Goal: Information Seeking & Learning: Learn about a topic

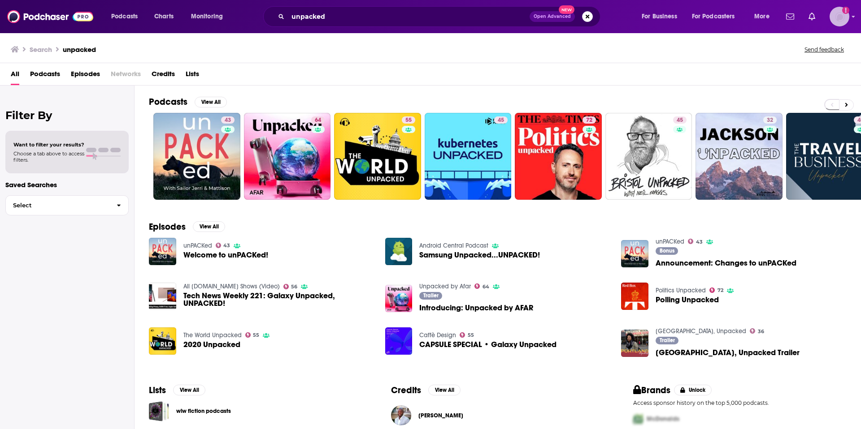
click at [837, 16] on img "Logged in as mgalandak" at bounding box center [839, 17] width 20 height 20
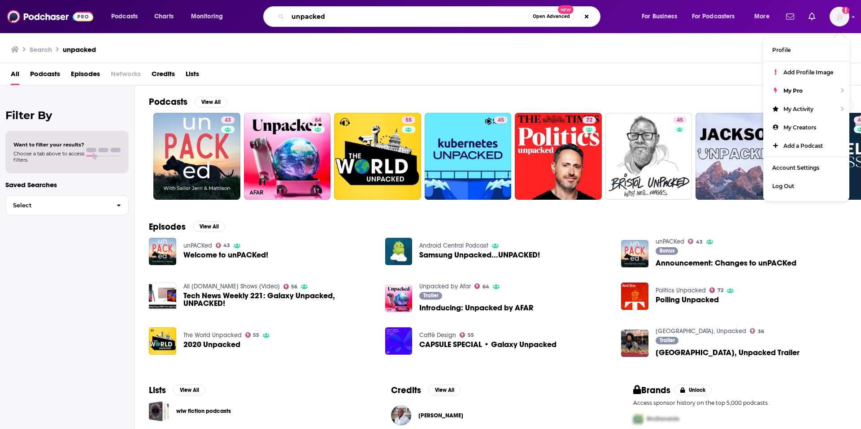
click at [448, 15] on input "unpacked" at bounding box center [408, 16] width 241 height 14
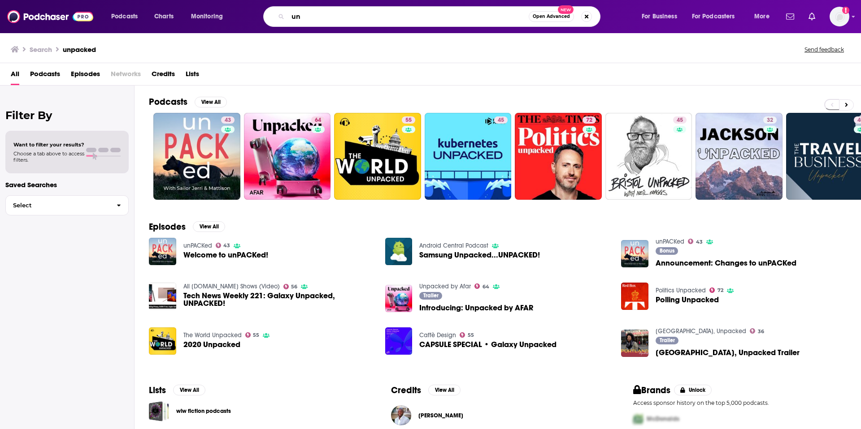
type input "u"
type input "the ad podcast"
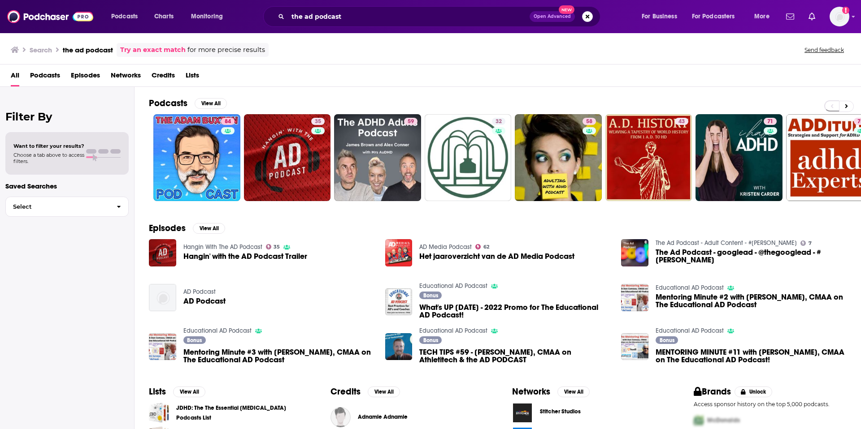
click at [160, 302] on img "AD Podcast" at bounding box center [162, 297] width 27 height 27
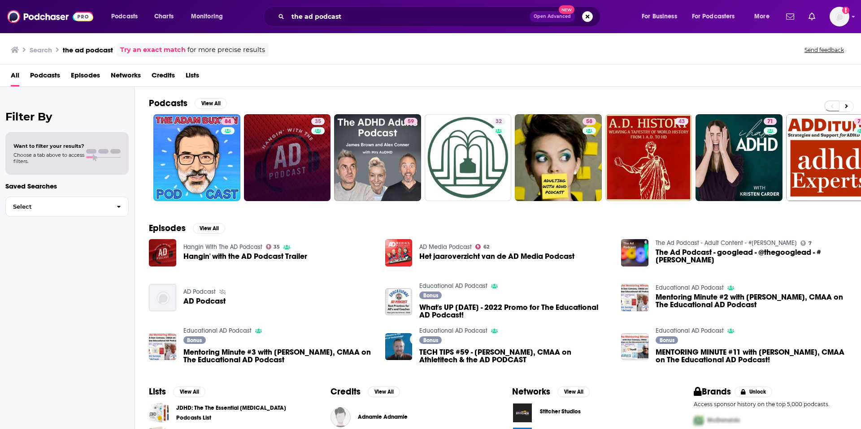
scroll to position [0, 0]
click at [300, 164] on link "35 Hangin With The AD Podcast" at bounding box center [287, 157] width 87 height 87
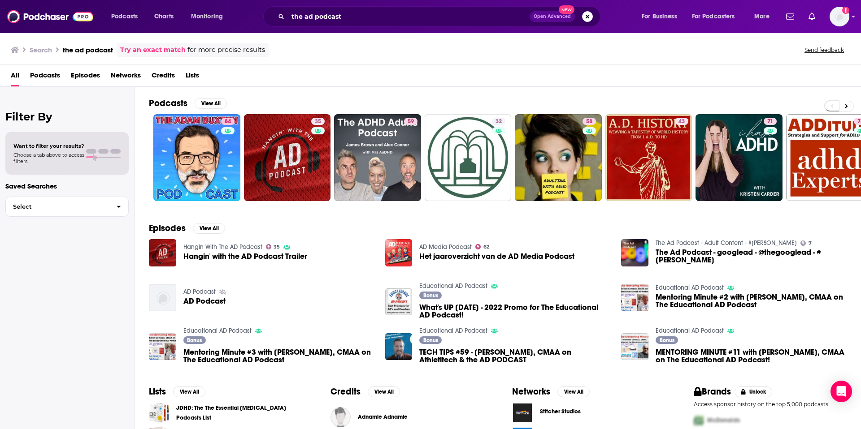
click at [51, 76] on span "Podcasts" at bounding box center [45, 77] width 30 height 18
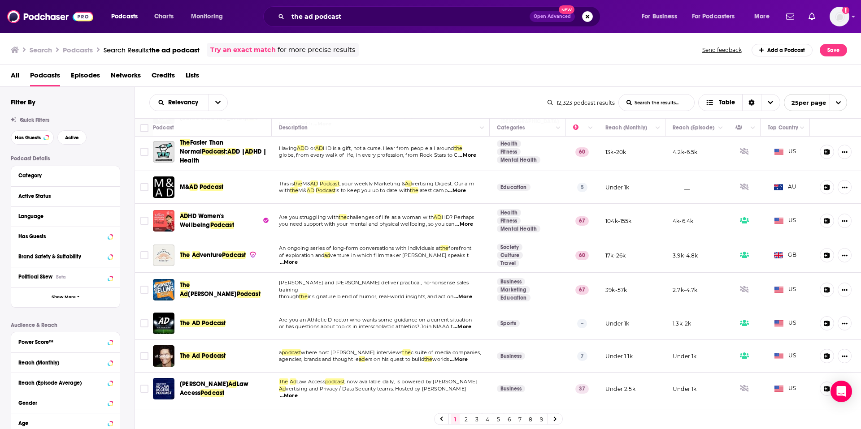
scroll to position [383, 0]
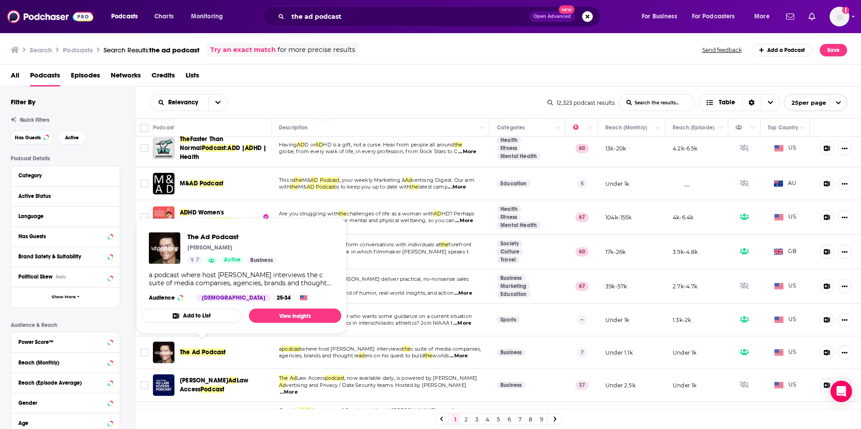
click at [193, 349] on span "The Ad Podcast" at bounding box center [203, 353] width 46 height 8
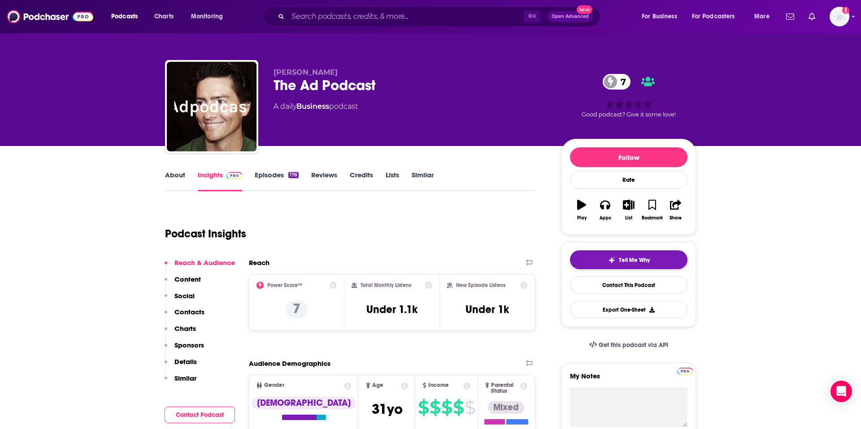
click at [629, 258] on span "Tell Me Why" at bounding box center [634, 260] width 31 height 7
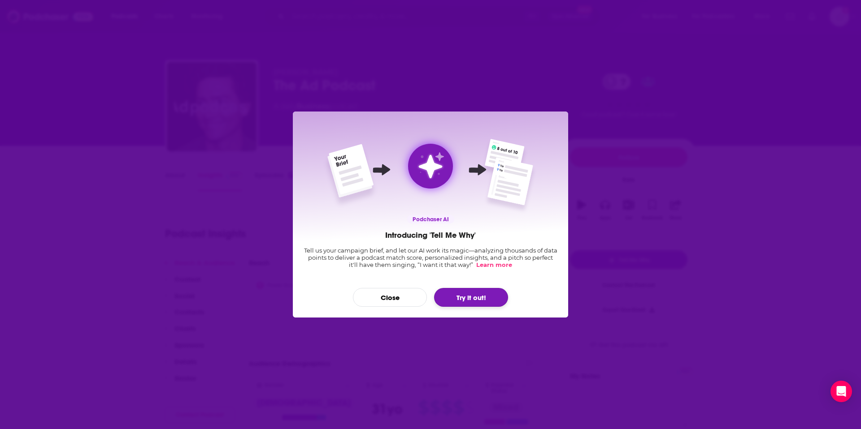
click at [472, 299] on button "Try it out!" at bounding box center [471, 297] width 74 height 19
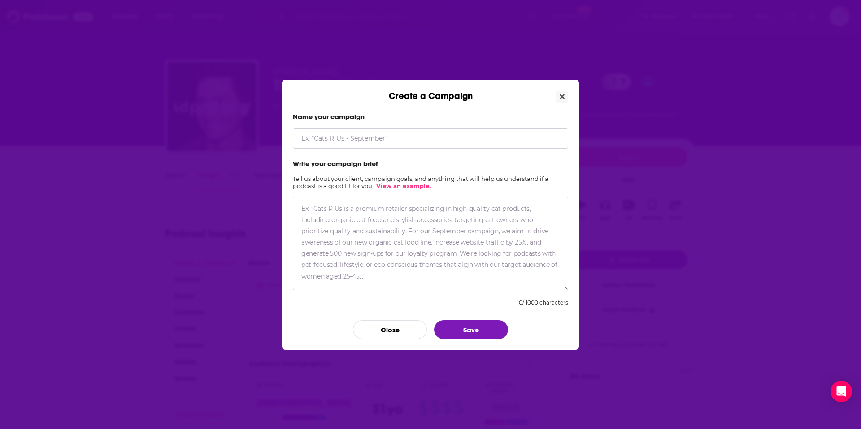
click at [569, 91] on div "Create a Campaign" at bounding box center [430, 91] width 297 height 22
click at [565, 94] on button "Close" at bounding box center [562, 96] width 12 height 11
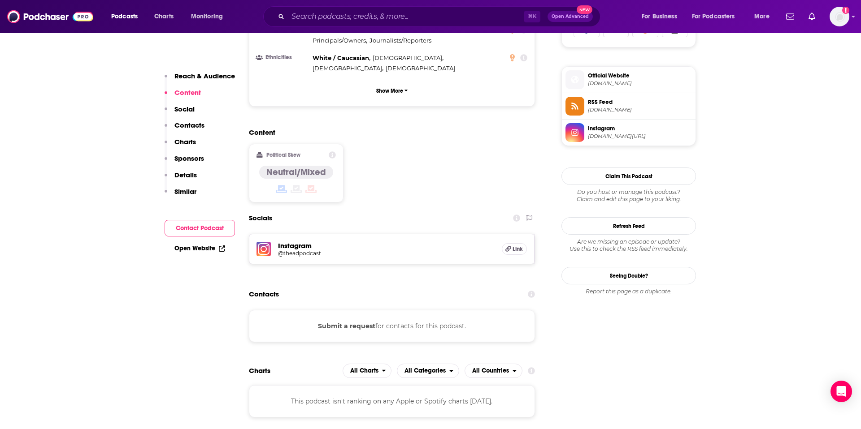
scroll to position [628, 0]
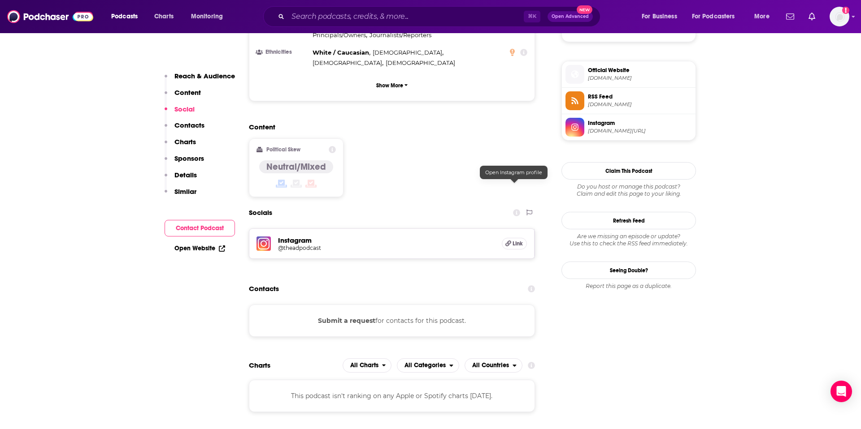
click at [520, 240] on span "Link" at bounding box center [517, 243] width 10 height 7
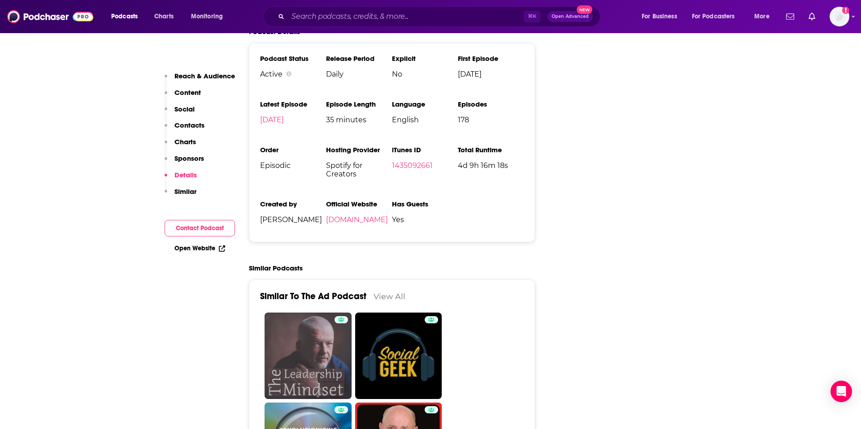
scroll to position [1116, 0]
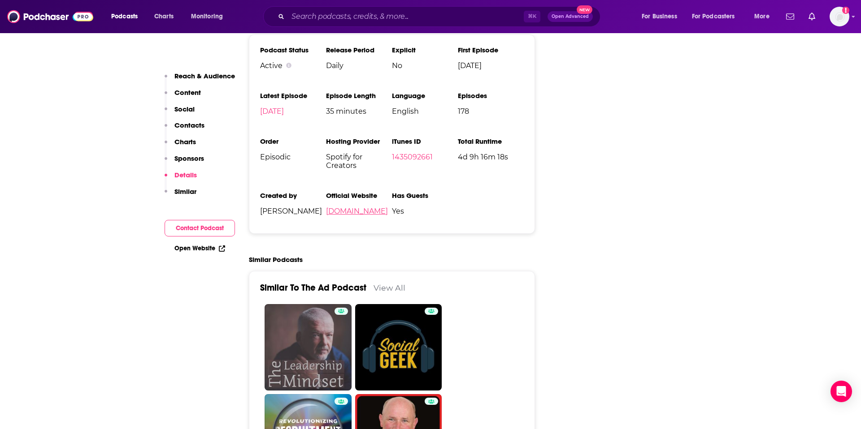
click at [353, 207] on link "[DOMAIN_NAME]" at bounding box center [357, 211] width 62 height 9
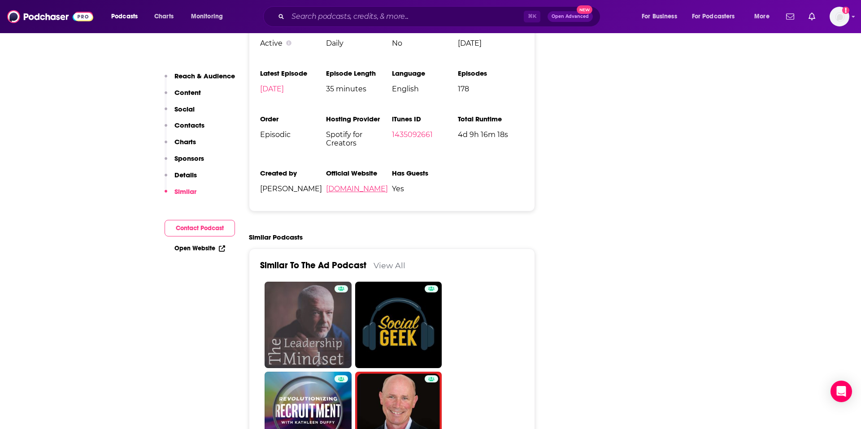
scroll to position [1062, 0]
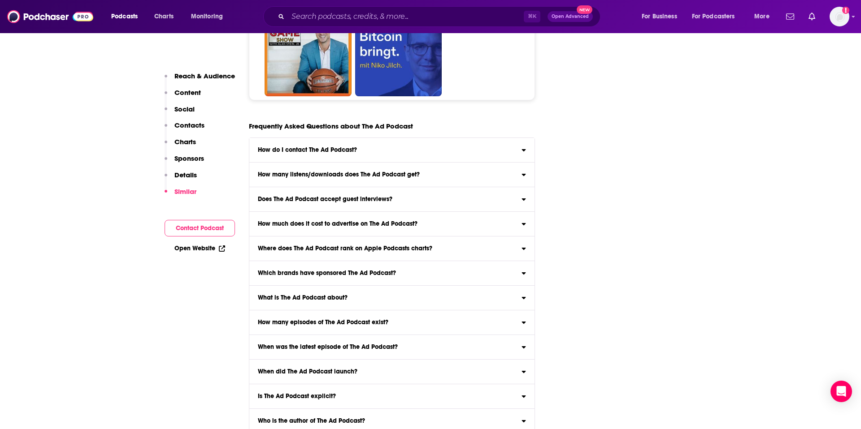
scroll to position [3255, 0]
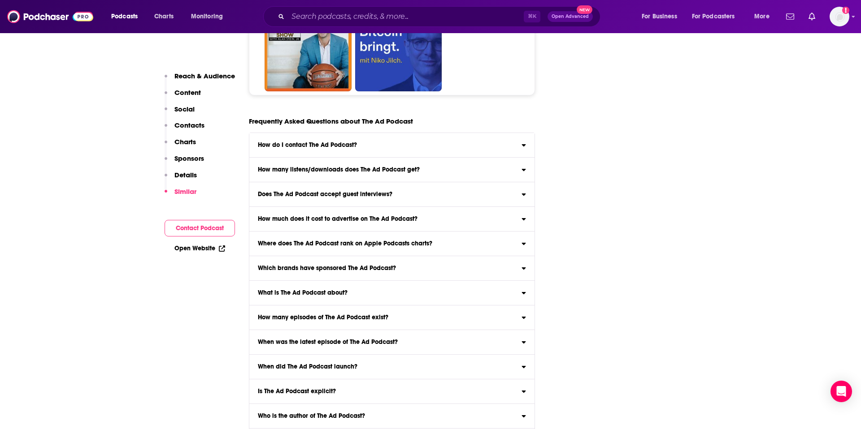
click at [404, 142] on div "How do I contact The Ad Podcast?" at bounding box center [391, 145] width 285 height 6
click at [0, 0] on input "How do I contact The Ad Podcast? Click here to view contact information for The…" at bounding box center [0, 0] width 0 height 0
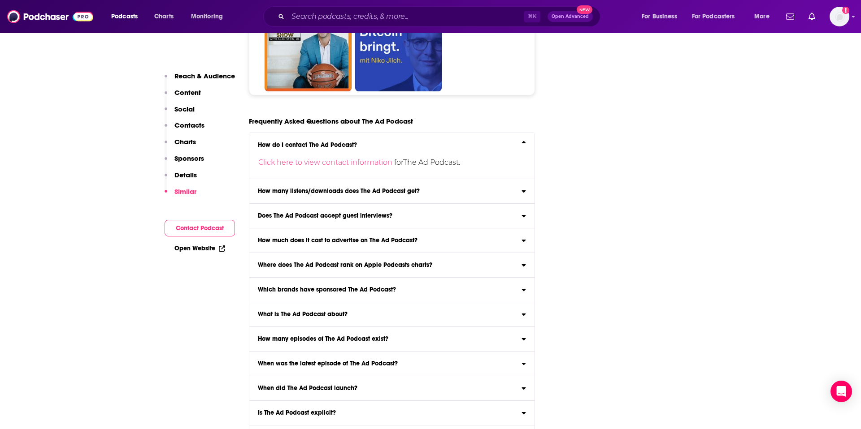
click at [404, 142] on div "How do I contact The Ad Podcast?" at bounding box center [391, 145] width 285 height 6
click at [0, 0] on input "How do I contact The Ad Podcast? Click here to view contact information for The…" at bounding box center [0, 0] width 0 height 0
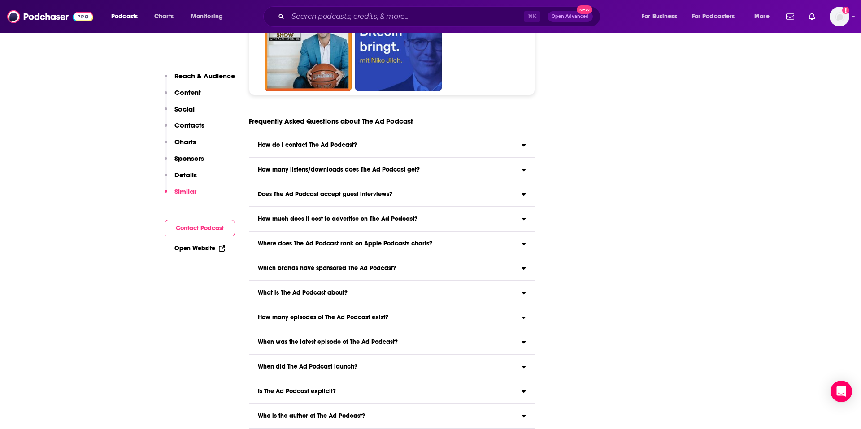
click at [405, 167] on h3 "How many listens/downloads does The Ad Podcast get?" at bounding box center [339, 170] width 162 height 6
click at [0, 0] on input "How many listens/downloads does The Ad Podcast get? Click here to view reach in…" at bounding box center [0, 0] width 0 height 0
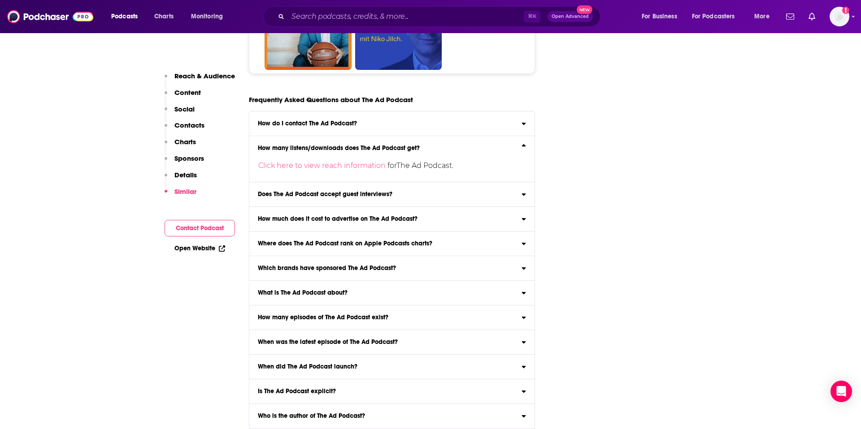
click at [416, 145] on h3 "How many listens/downloads does The Ad Podcast get?" at bounding box center [339, 148] width 162 height 6
click at [0, 0] on input "How many listens/downloads does The Ad Podcast get? Click here to view reach in…" at bounding box center [0, 0] width 0 height 0
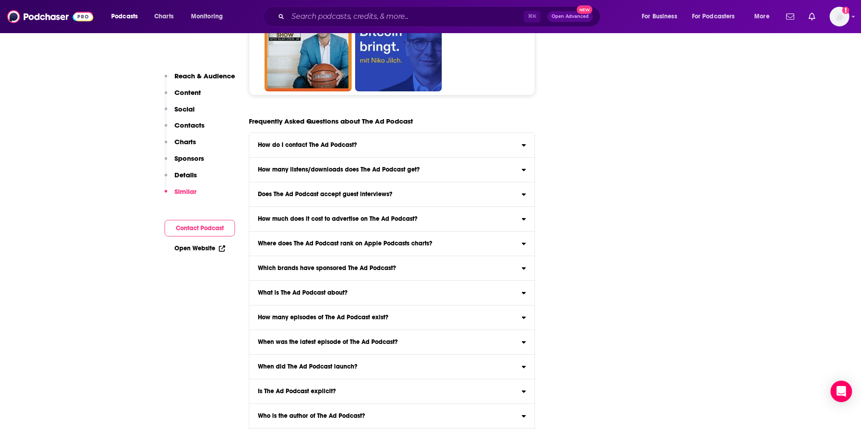
click at [441, 182] on label "Does The Ad Podcast accept guest interviews? Yes" at bounding box center [391, 194] width 285 height 25
click at [0, 0] on input "Does The Ad Podcast accept guest interviews? Yes" at bounding box center [0, 0] width 0 height 0
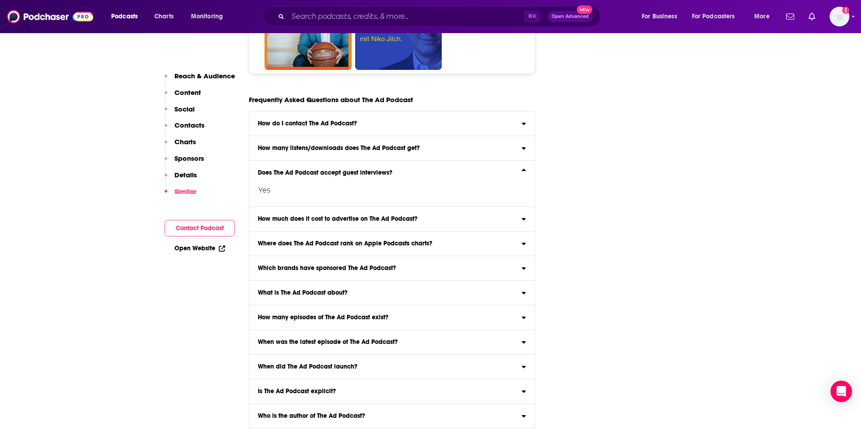
click at [441, 176] on div "Yes" at bounding box center [384, 187] width 271 height 22
click at [0, 0] on input "Does The Ad Podcast accept guest interviews? Yes" at bounding box center [0, 0] width 0 height 0
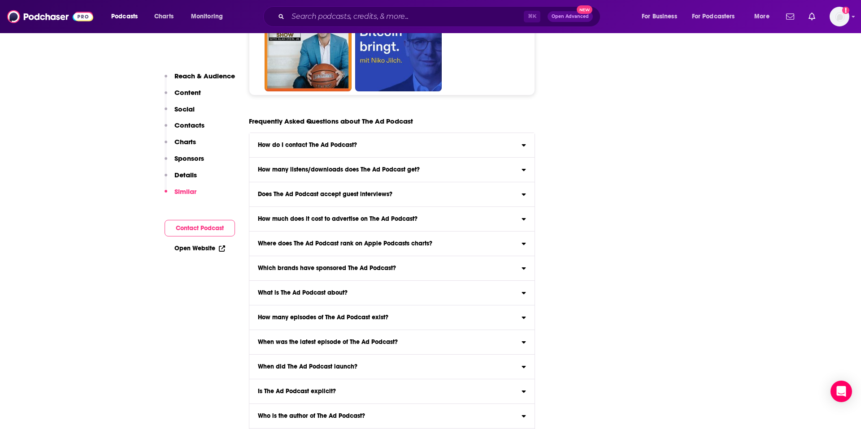
click at [453, 207] on label "How much does it cost to advertise on The Ad Podcast? Click here to view our es…" at bounding box center [391, 219] width 285 height 25
click at [0, 0] on input "How much does it cost to advertise on The Ad Podcast? Click here to view our es…" at bounding box center [0, 0] width 0 height 0
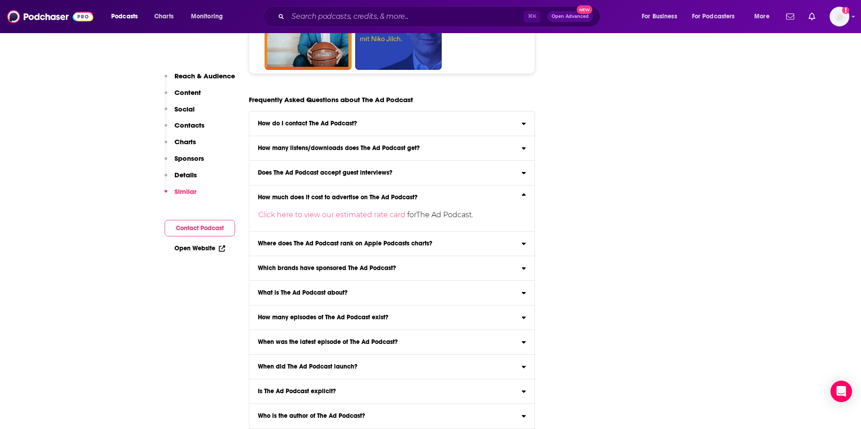
click at [460, 201] on div "Click here to view our estimated rate card for The Ad Podcast ." at bounding box center [384, 212] width 271 height 22
click at [0, 0] on input "How much does it cost to advertise on The Ad Podcast? Click here to view our es…" at bounding box center [0, 0] width 0 height 0
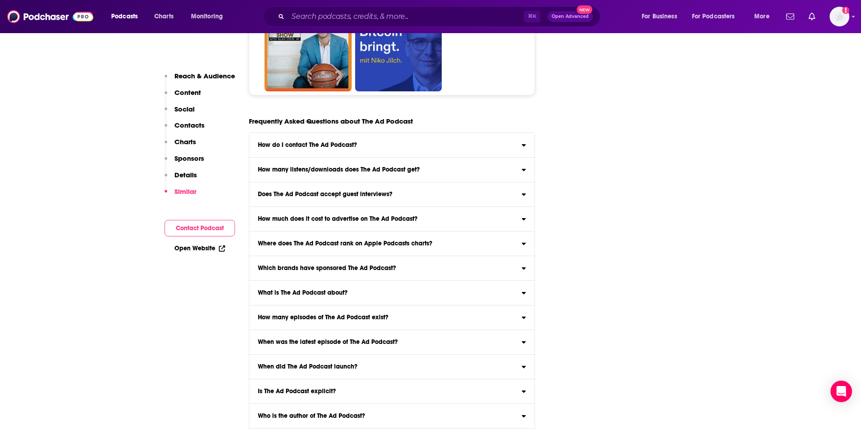
click at [474, 241] on div "Where does The Ad Podcast rank on Apple Podcasts charts?" at bounding box center [391, 244] width 285 height 6
click at [0, 0] on input "Where does The Ad Podcast rank on Apple Podcasts charts? Click here to view cha…" at bounding box center [0, 0] width 0 height 0
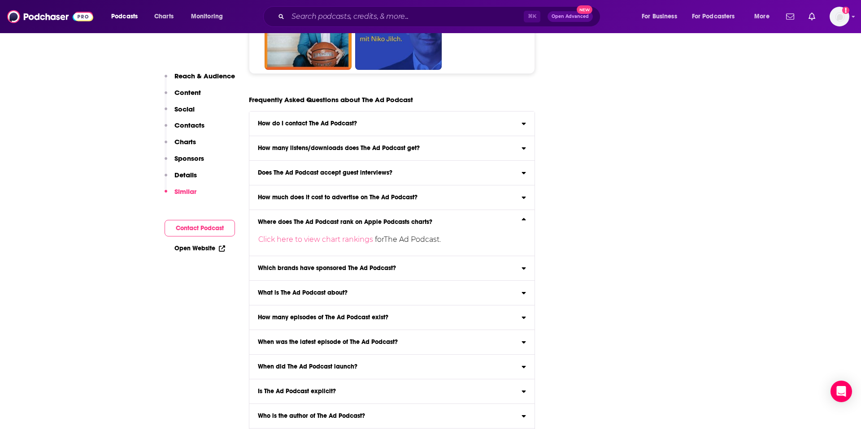
click at [473, 219] on div "Where does The Ad Podcast rank on Apple Podcasts charts?" at bounding box center [391, 222] width 285 height 6
click at [0, 0] on input "Where does The Ad Podcast rank on Apple Podcasts charts? Click here to view cha…" at bounding box center [0, 0] width 0 height 0
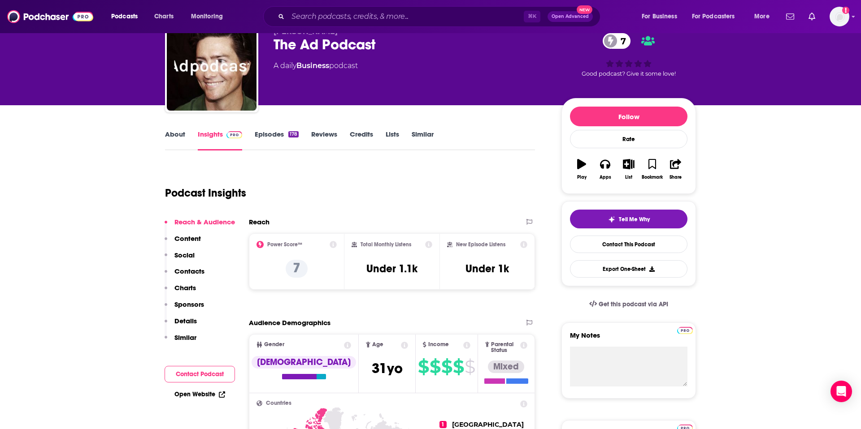
scroll to position [6, 0]
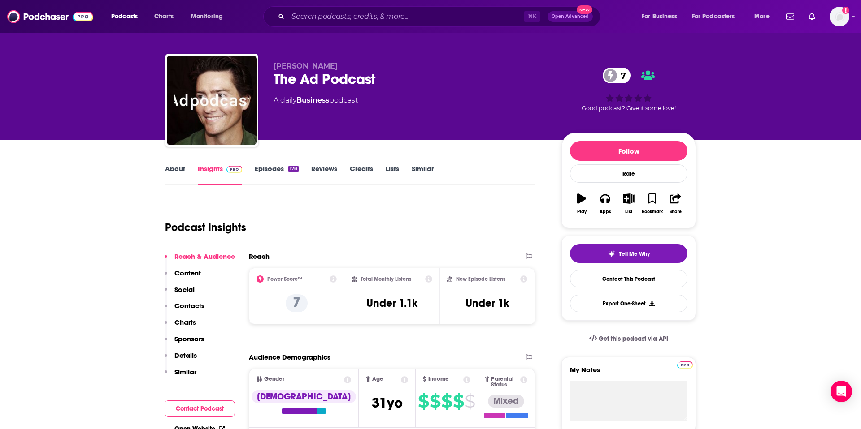
click at [275, 171] on link "Episodes 178" at bounding box center [277, 175] width 44 height 21
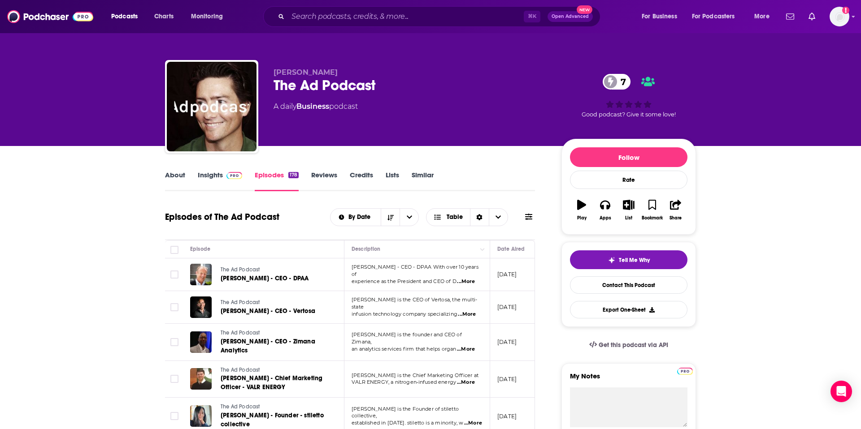
click at [166, 179] on link "About" at bounding box center [175, 181] width 20 height 21
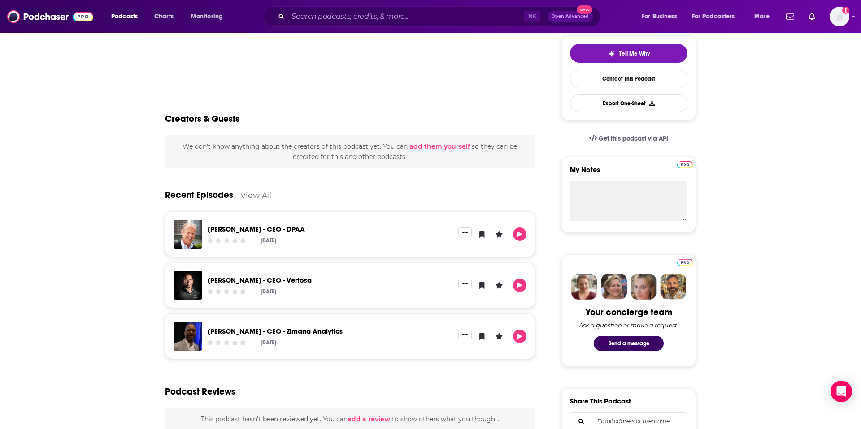
scroll to position [210, 0]
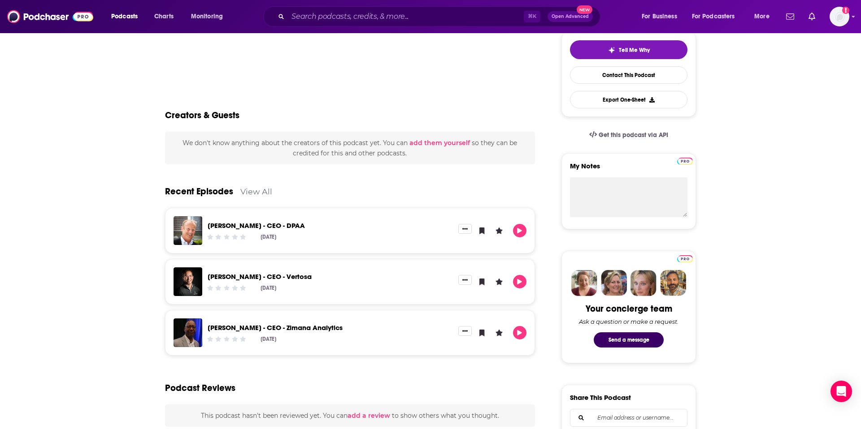
click at [258, 191] on link "View All" at bounding box center [256, 191] width 32 height 9
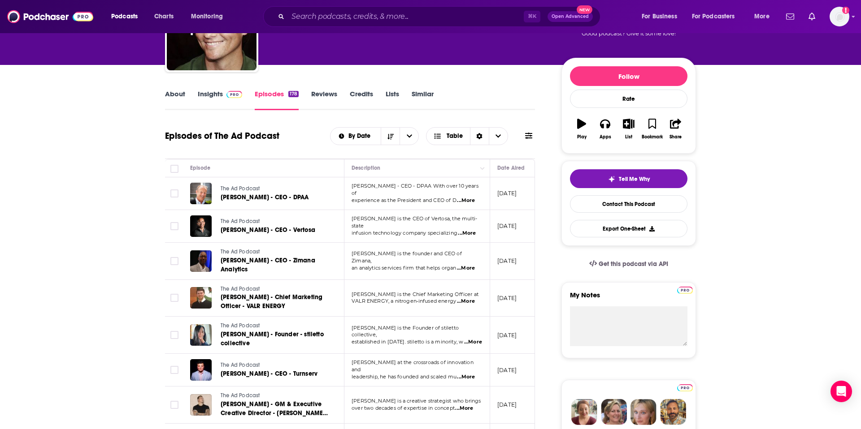
scroll to position [87, 0]
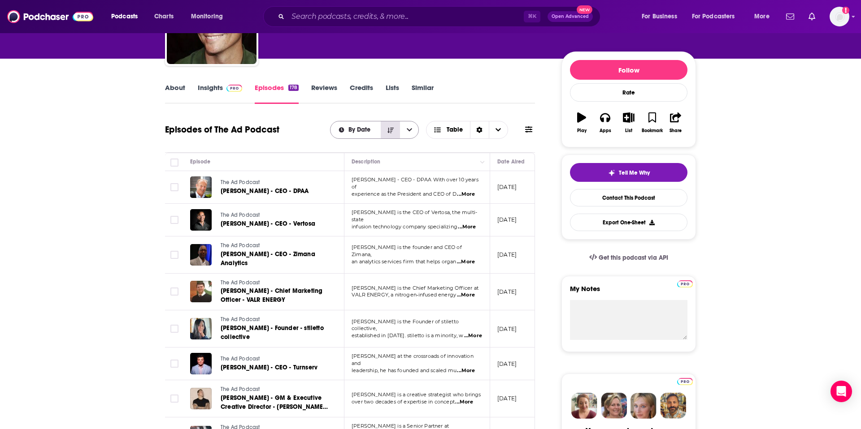
click at [392, 131] on icon "Sort Direction" at bounding box center [390, 130] width 6 height 6
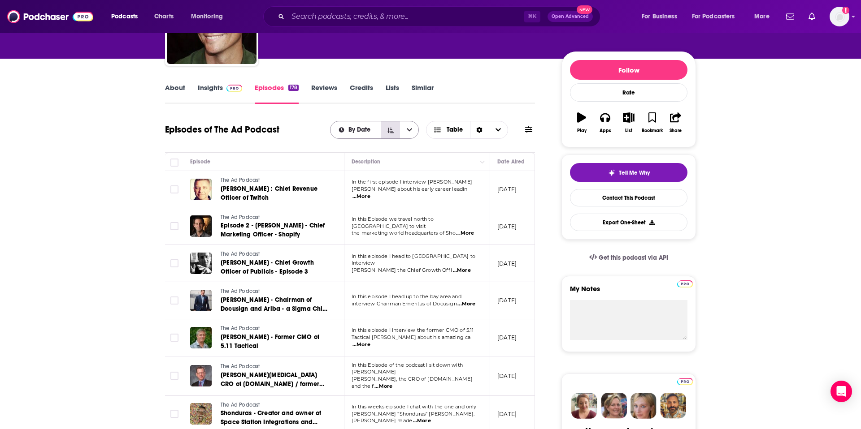
click at [387, 136] on button "Sort Direction" at bounding box center [390, 129] width 19 height 17
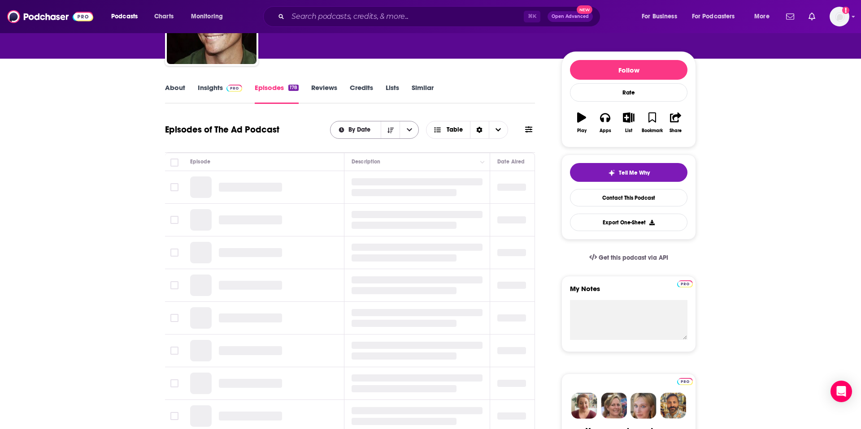
click at [413, 133] on button "open menu" at bounding box center [408, 129] width 19 height 17
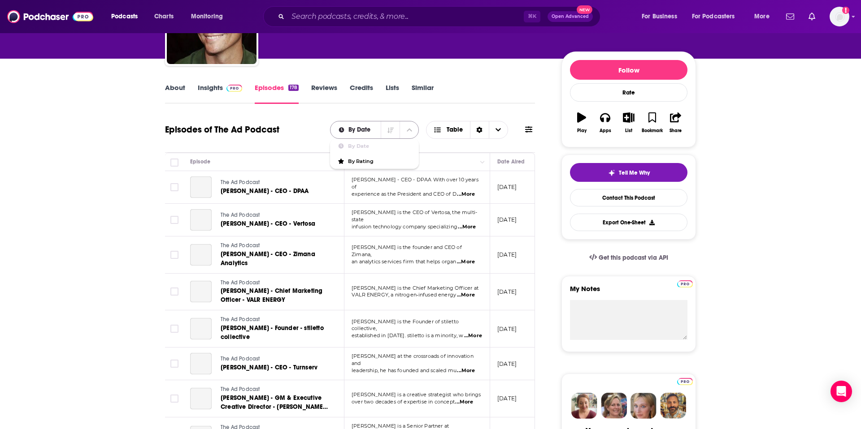
click at [343, 131] on icon "close menu" at bounding box center [341, 129] width 5 height 5
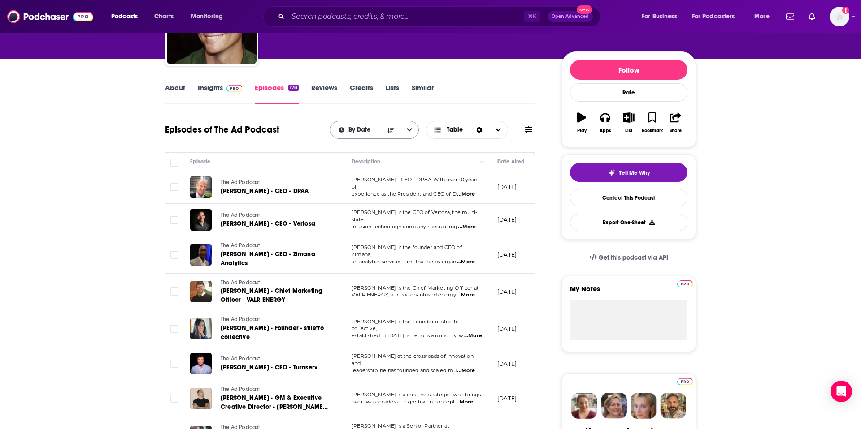
click at [347, 131] on span "By Date" at bounding box center [355, 130] width 51 height 6
click at [365, 159] on span "By Rating" at bounding box center [380, 161] width 64 height 5
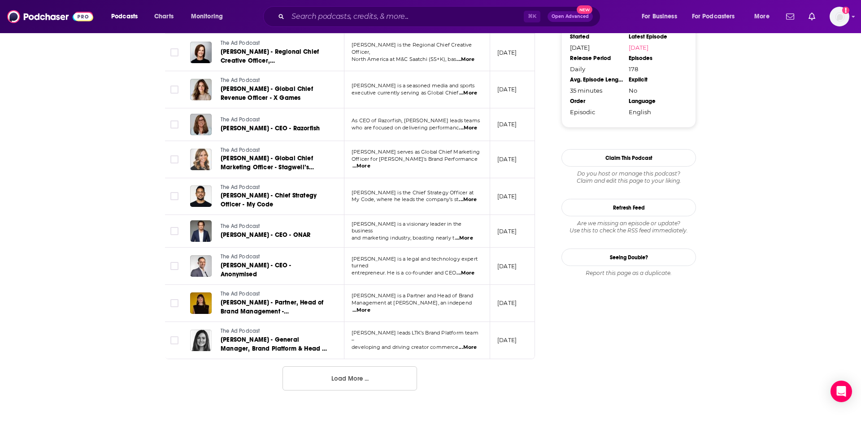
scroll to position [837, 0]
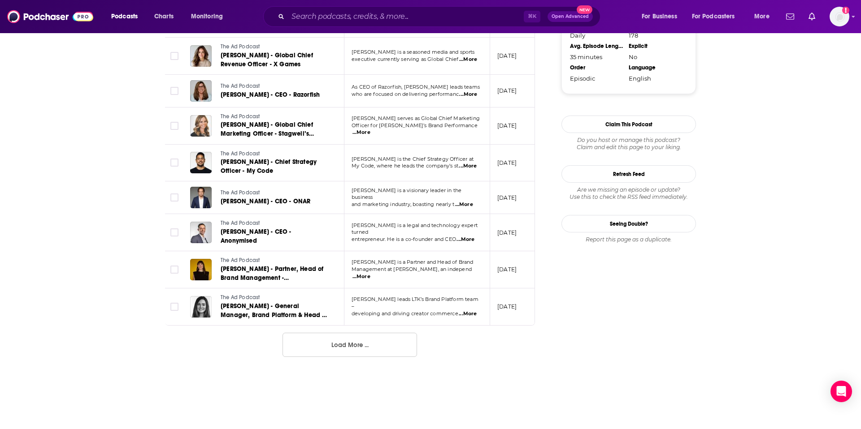
click at [346, 333] on button "Load More ..." at bounding box center [349, 345] width 134 height 24
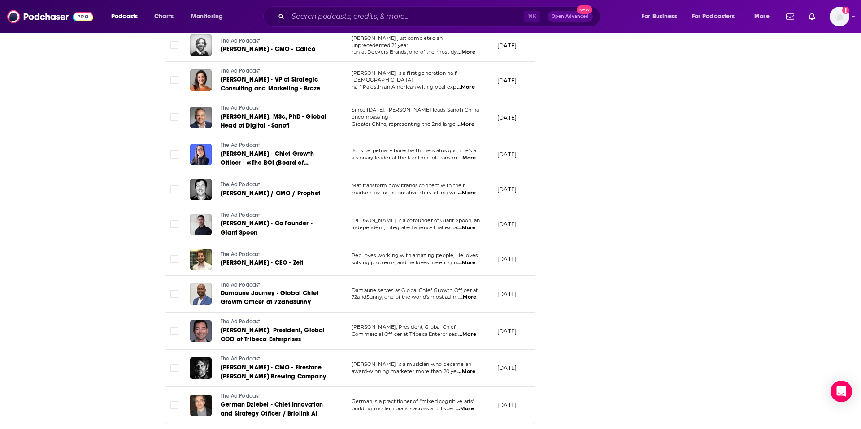
scroll to position [1665, 0]
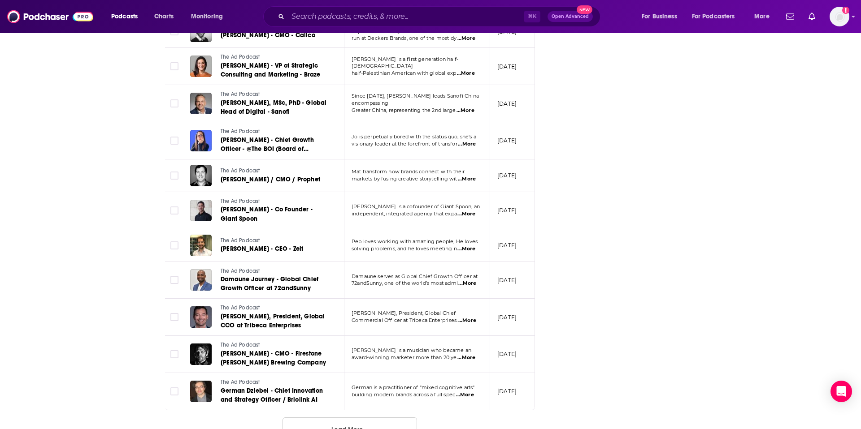
click at [376, 418] on button "Load More ..." at bounding box center [349, 430] width 134 height 24
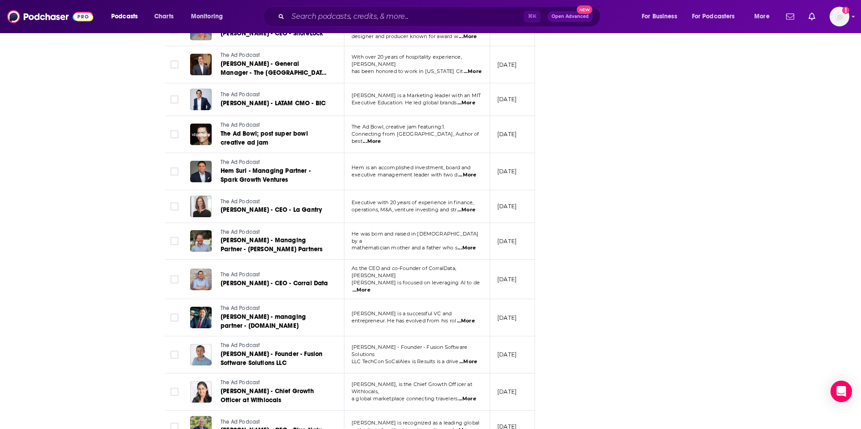
scroll to position [2561, 0]
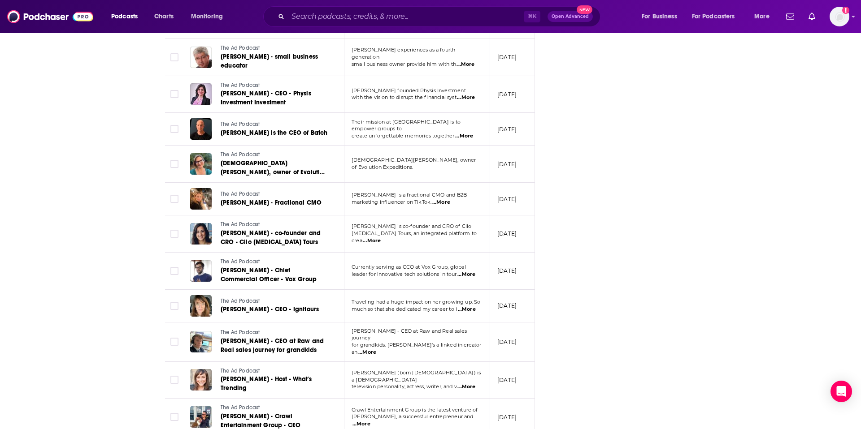
scroll to position [3441, 0]
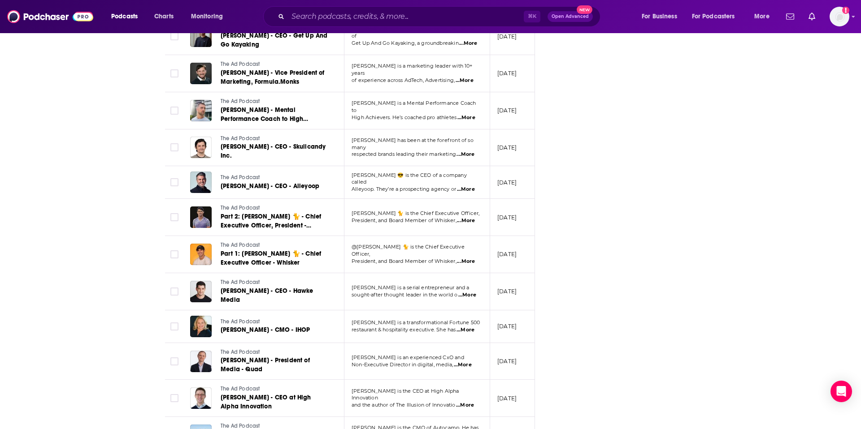
scroll to position [4320, 0]
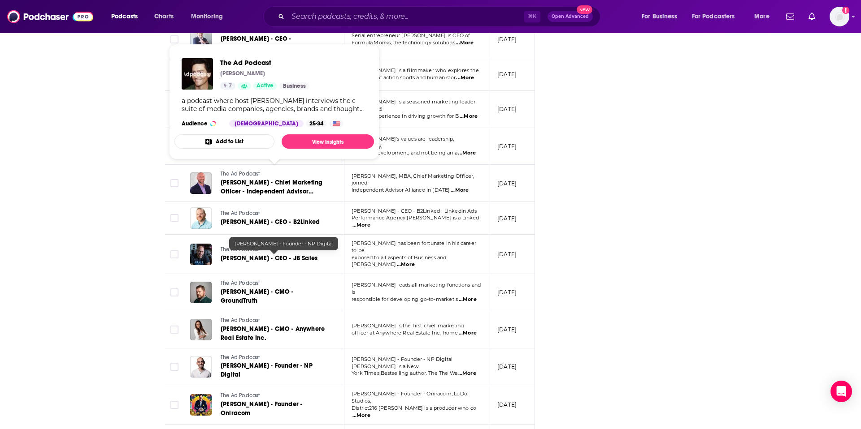
scroll to position [5216, 0]
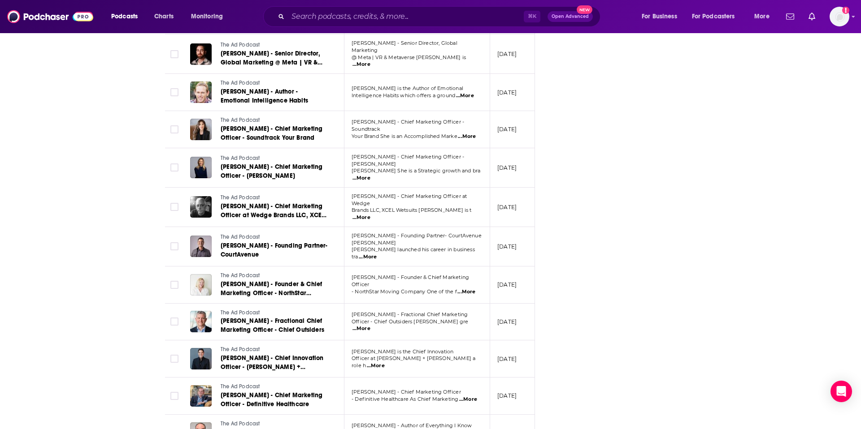
scroll to position [5635, 0]
